Goal: Information Seeking & Learning: Learn about a topic

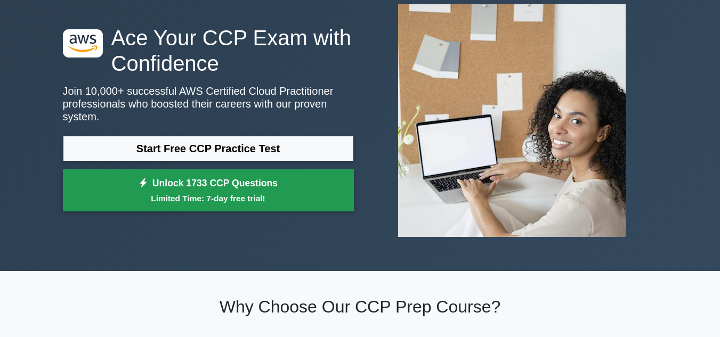
scroll to position [53, 0]
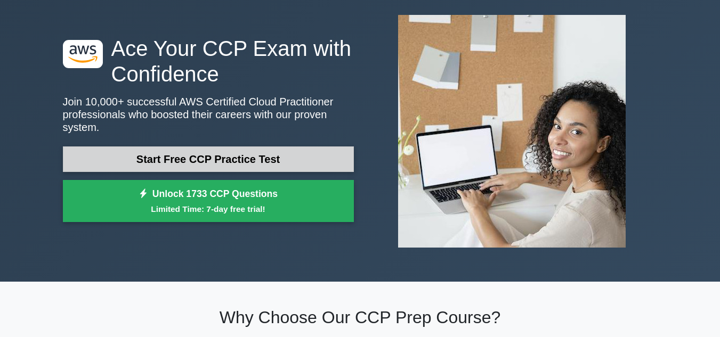
click at [214, 151] on link "Start Free CCP Practice Test" at bounding box center [208, 159] width 291 height 26
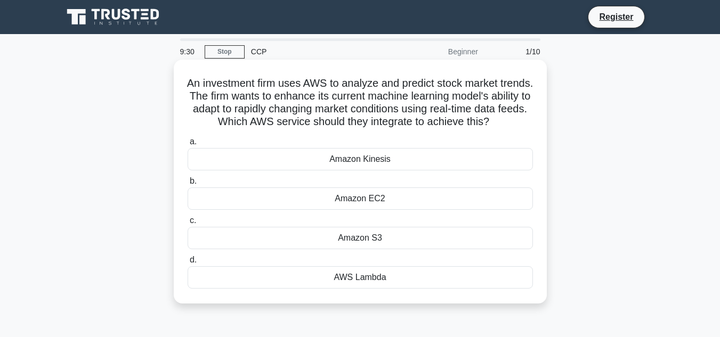
click at [313, 210] on div "Amazon EC2" at bounding box center [360, 199] width 345 height 22
click at [188, 185] on input "b. Amazon EC2" at bounding box center [188, 181] width 0 height 7
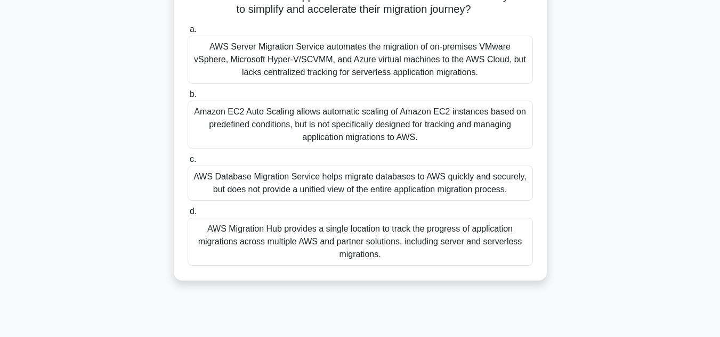
scroll to position [107, 0]
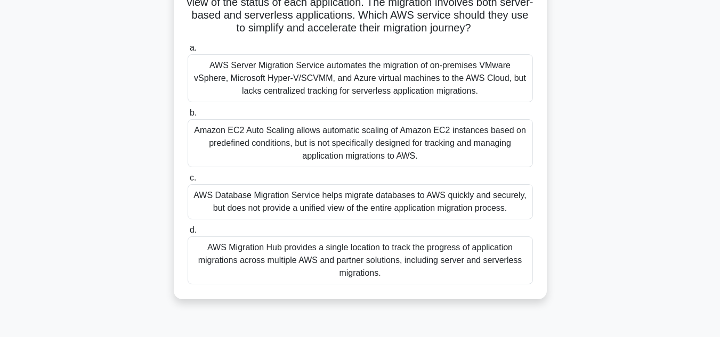
click at [343, 268] on div "AWS Migration Hub provides a single location to track the progress of applicati…" at bounding box center [360, 261] width 345 height 48
click at [188, 234] on input "d. AWS Migration Hub provides a single location to track the progress of applic…" at bounding box center [188, 230] width 0 height 7
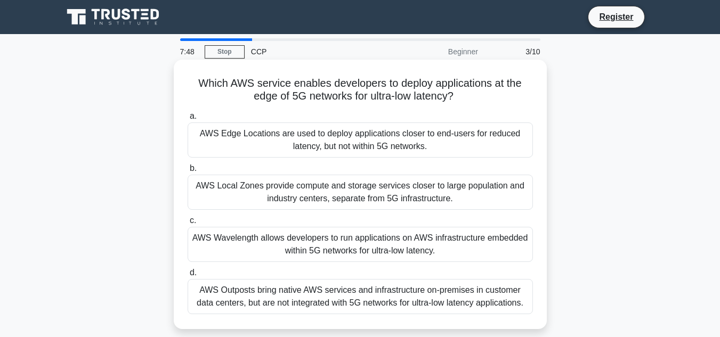
scroll to position [53, 0]
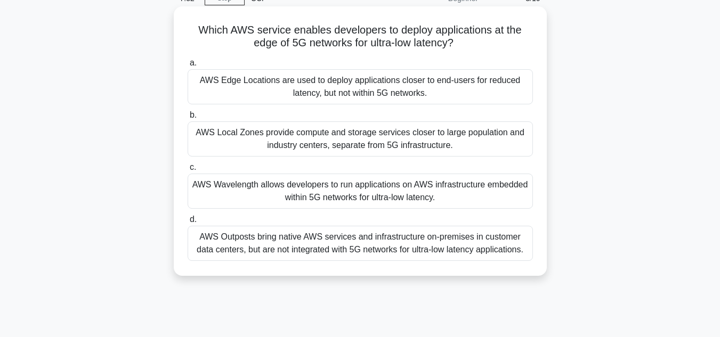
click at [338, 193] on div "AWS Wavelength allows developers to run applications on AWS infrastructure embe…" at bounding box center [360, 191] width 345 height 35
click at [188, 171] on input "c. AWS Wavelength allows developers to run applications on AWS infrastructure e…" at bounding box center [188, 167] width 0 height 7
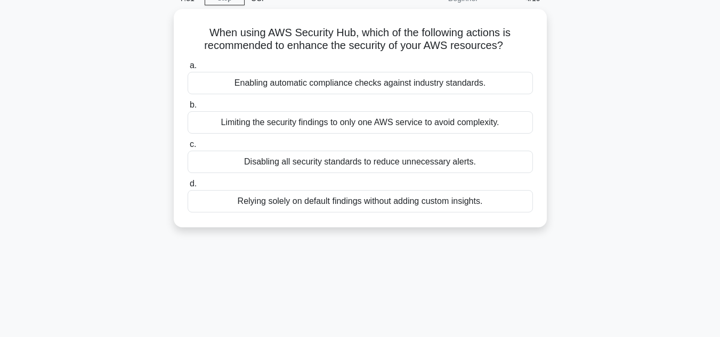
scroll to position [0, 0]
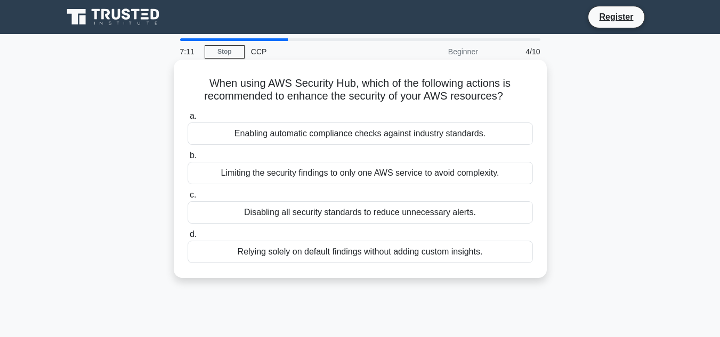
click at [338, 176] on div "Limiting the security findings to only one AWS service to avoid complexity." at bounding box center [360, 173] width 345 height 22
click at [188, 159] on input "b. Limiting the security findings to only one AWS service to avoid complexity." at bounding box center [188, 155] width 0 height 7
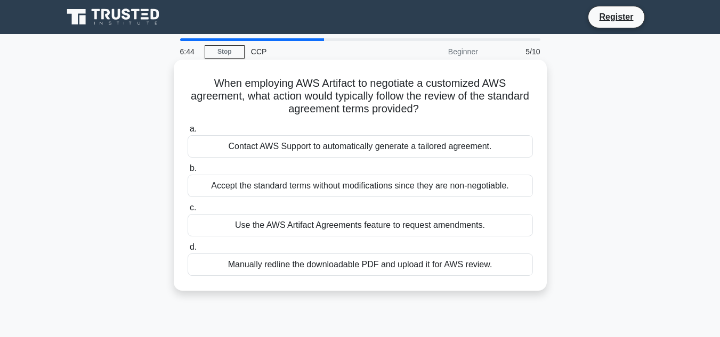
click at [302, 223] on div "Use the AWS Artifact Agreements feature to request amendments." at bounding box center [360, 225] width 345 height 22
click at [188, 211] on input "c. Use the AWS Artifact Agreements feature to request amendments." at bounding box center [188, 208] width 0 height 7
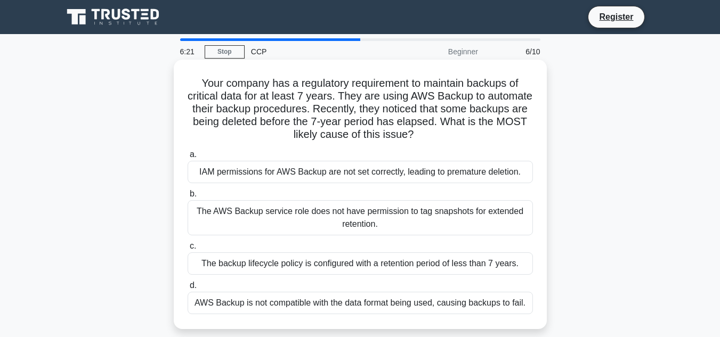
scroll to position [53, 0]
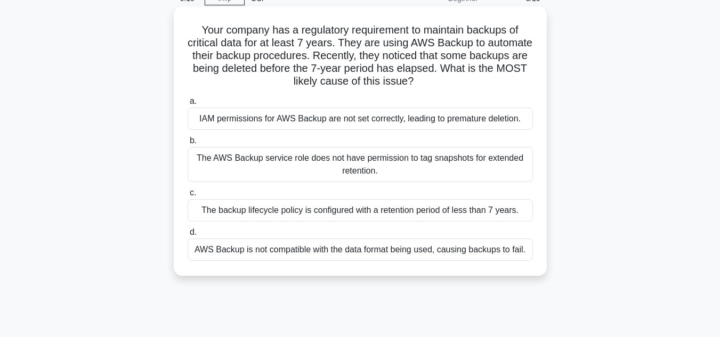
click at [265, 123] on div "IAM permissions for AWS Backup are not set correctly, leading to premature dele…" at bounding box center [360, 119] width 345 height 22
click at [188, 105] on input "a. IAM permissions for AWS Backup are not set correctly, leading to premature d…" at bounding box center [188, 101] width 0 height 7
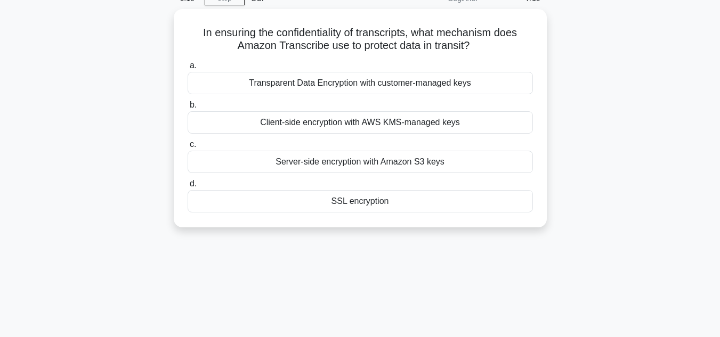
scroll to position [0, 0]
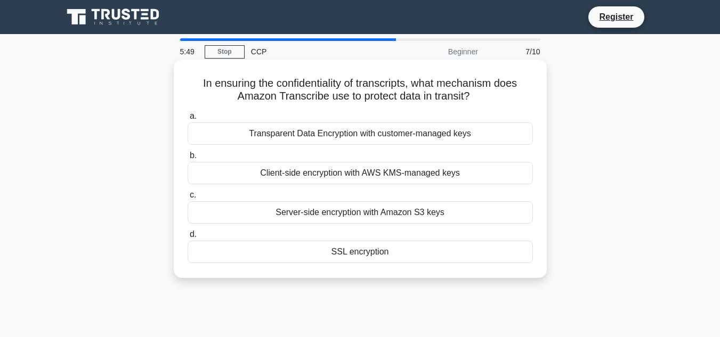
click at [309, 214] on div "Server-side encryption with Amazon S3 keys" at bounding box center [360, 212] width 345 height 22
click at [188, 199] on input "c. Server-side encryption with Amazon S3 keys" at bounding box center [188, 195] width 0 height 7
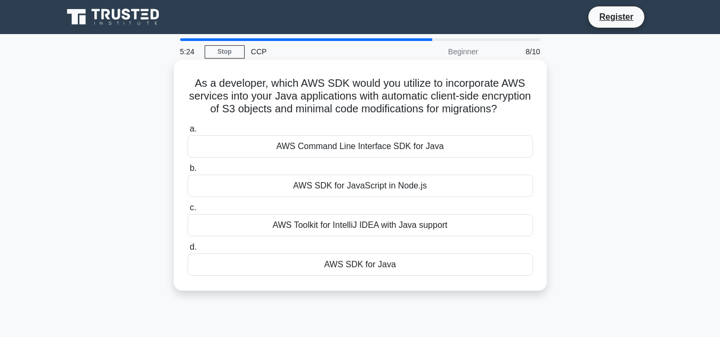
click at [332, 155] on div "AWS Command Line Interface SDK for Java" at bounding box center [360, 146] width 345 height 22
click at [188, 133] on input "a. AWS Command Line Interface SDK for Java" at bounding box center [188, 129] width 0 height 7
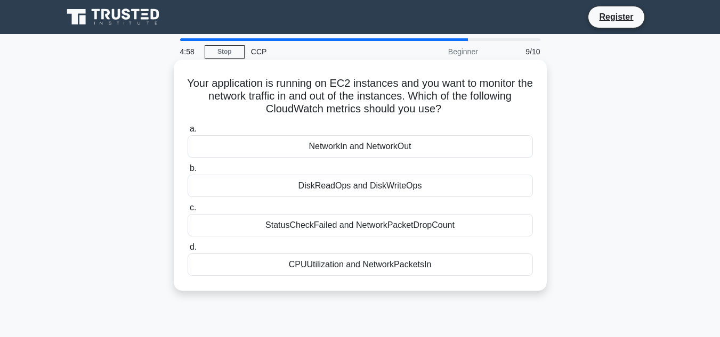
click at [327, 146] on div "NetworkIn and NetworkOut" at bounding box center [360, 146] width 345 height 22
click at [188, 133] on input "a. NetworkIn and NetworkOut" at bounding box center [188, 129] width 0 height 7
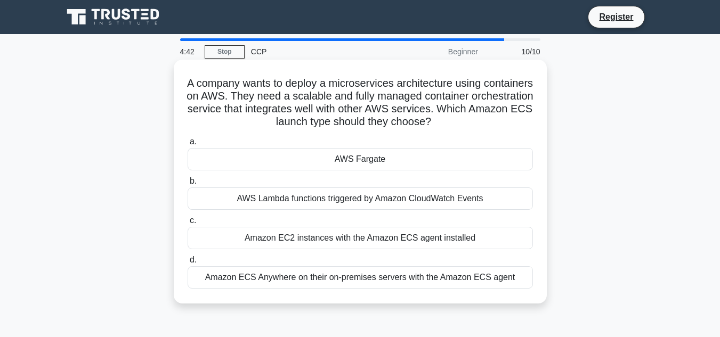
click at [331, 161] on div "AWS Fargate" at bounding box center [360, 159] width 345 height 22
click at [188, 145] on input "a. AWS Fargate" at bounding box center [188, 142] width 0 height 7
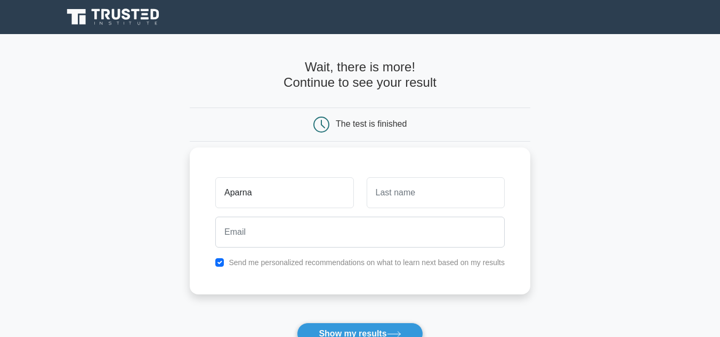
type input "Aparna"
click at [379, 191] on input "text" at bounding box center [436, 192] width 138 height 31
type input "Arigi"
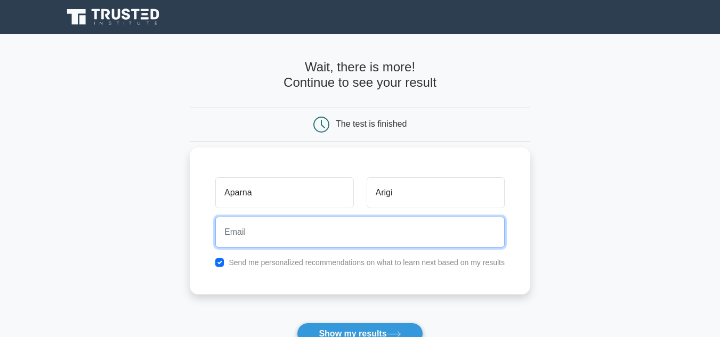
click at [314, 233] on input "email" at bounding box center [359, 232] width 289 height 31
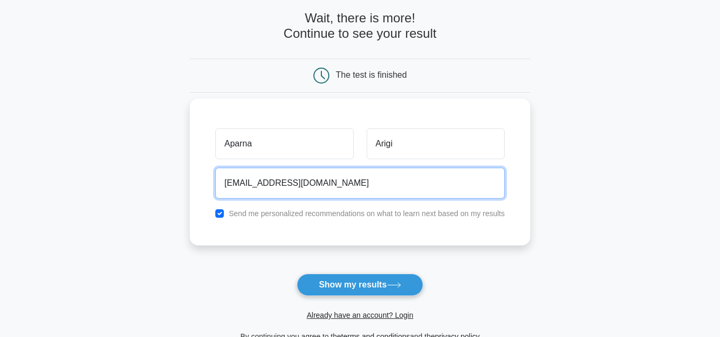
scroll to position [160, 0]
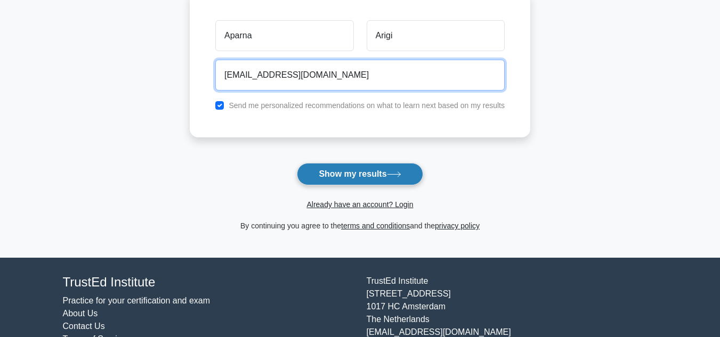
type input "arigiaparna@gmail.com"
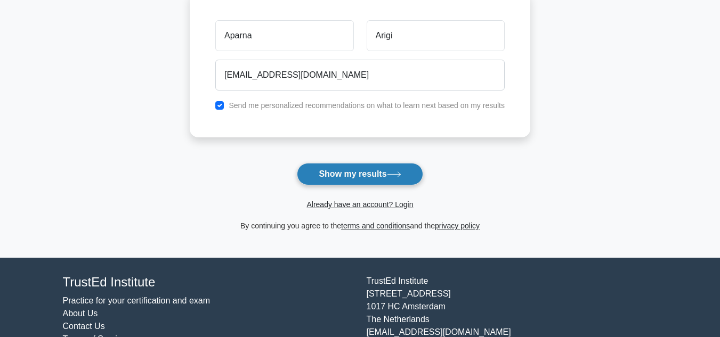
click at [356, 174] on button "Show my results" at bounding box center [360, 174] width 126 height 22
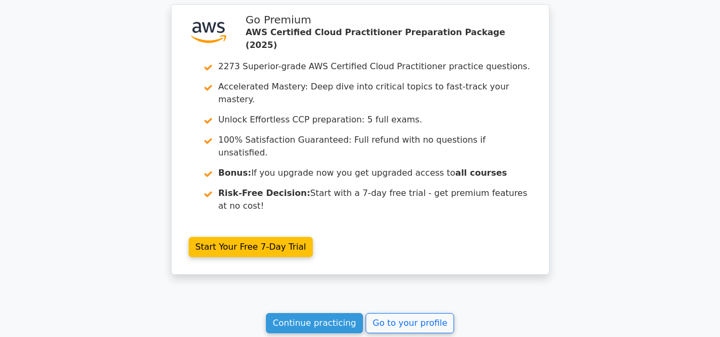
scroll to position [1862, 0]
